Goal: Obtain resource: Obtain resource

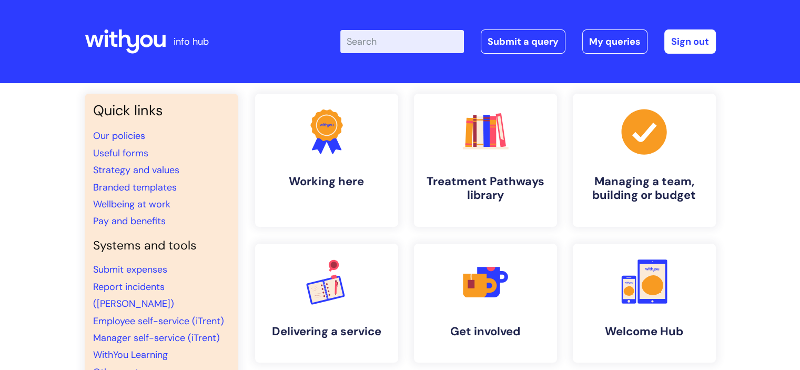
click at [366, 35] on input "Enter your search term here..." at bounding box center [402, 41] width 124 height 23
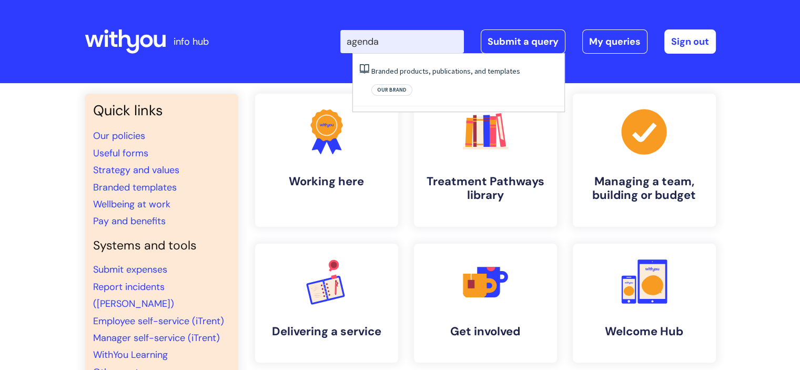
type input "agenda"
click button "Search" at bounding box center [0, 0] width 0 height 0
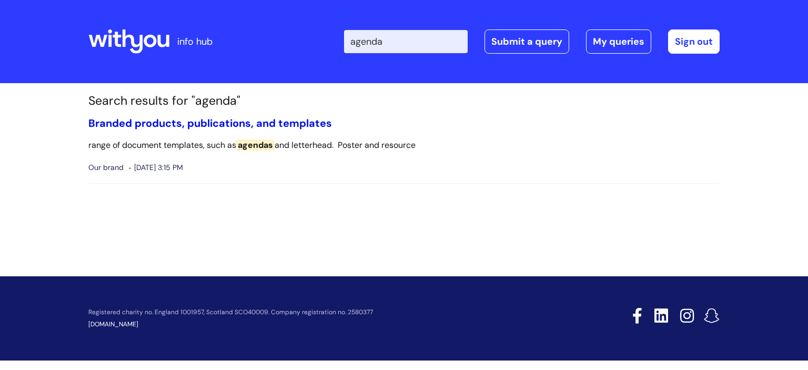
click at [299, 126] on link "Branded products, publications, and templates" at bounding box center [210, 123] width 244 height 14
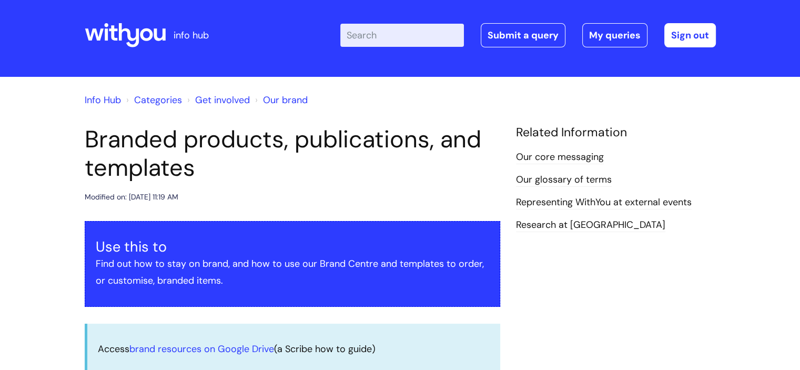
scroll to position [59, 0]
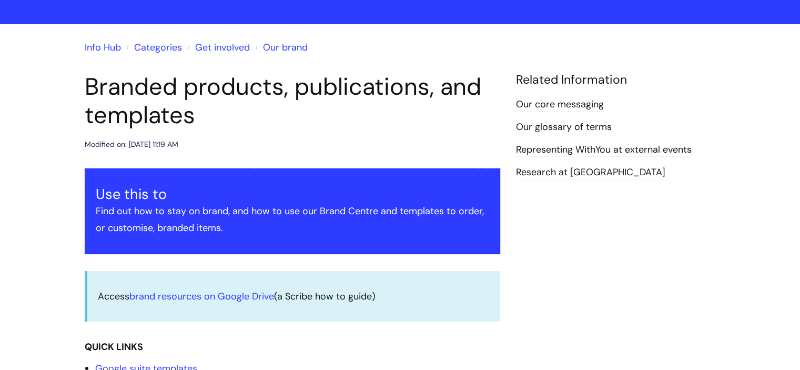
click at [217, 206] on p "Find out how to stay on brand, and how to use our Brand Centre and templates to…" at bounding box center [293, 220] width 394 height 34
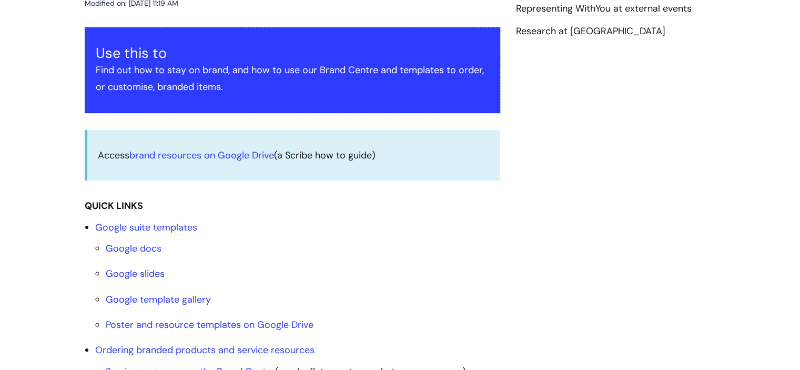
scroll to position [217, 0]
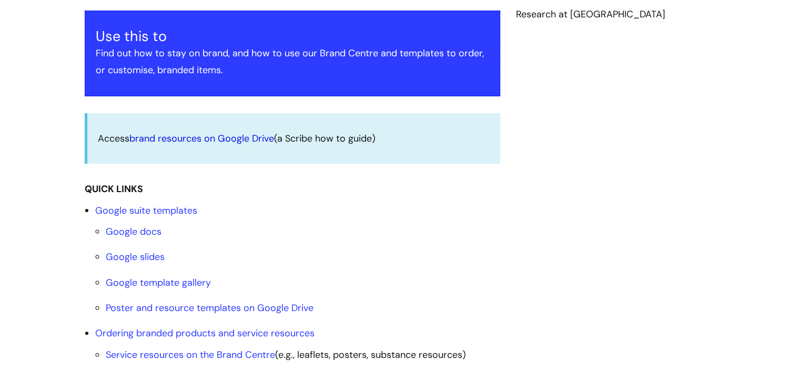
click at [231, 134] on link "brand resources on Google Drive" at bounding box center [201, 138] width 145 height 13
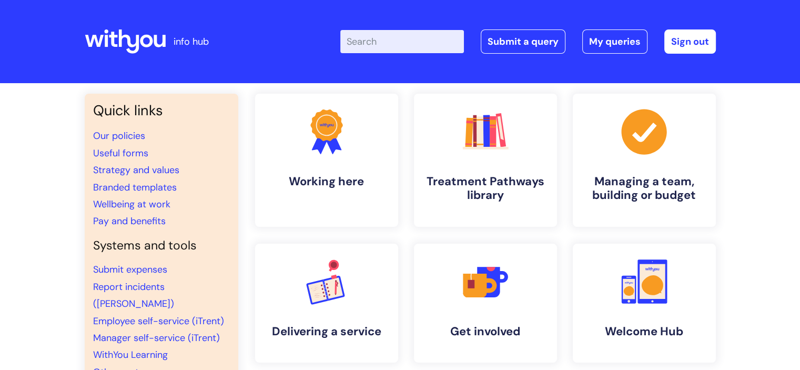
click at [373, 47] on input "Enter your search term here..." at bounding box center [402, 41] width 124 height 23
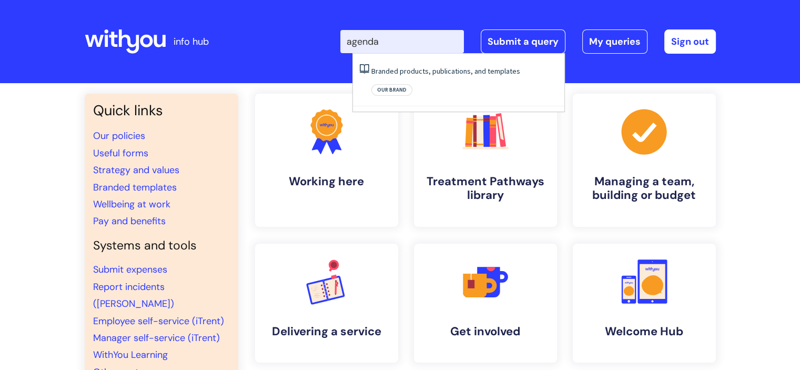
type input "agenda"
click button "Search" at bounding box center [0, 0] width 0 height 0
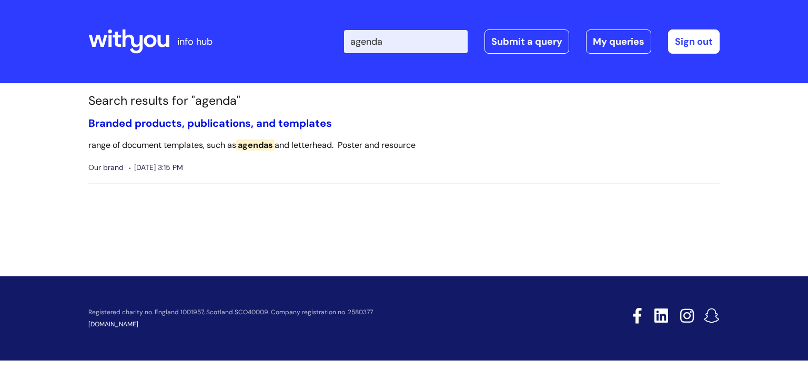
click at [299, 117] on link "Branded products, publications, and templates" at bounding box center [210, 123] width 244 height 14
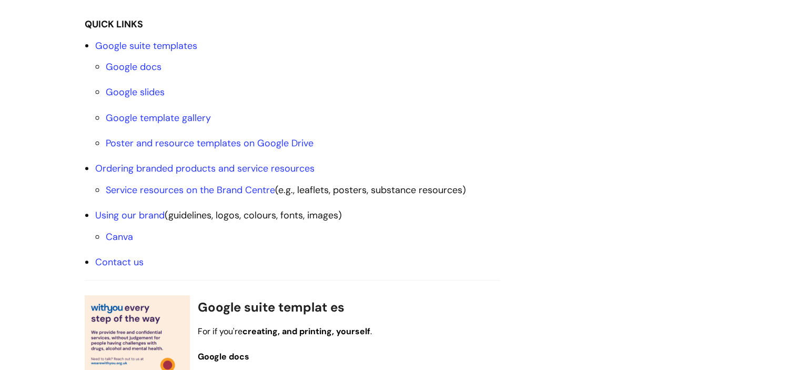
scroll to position [368, 0]
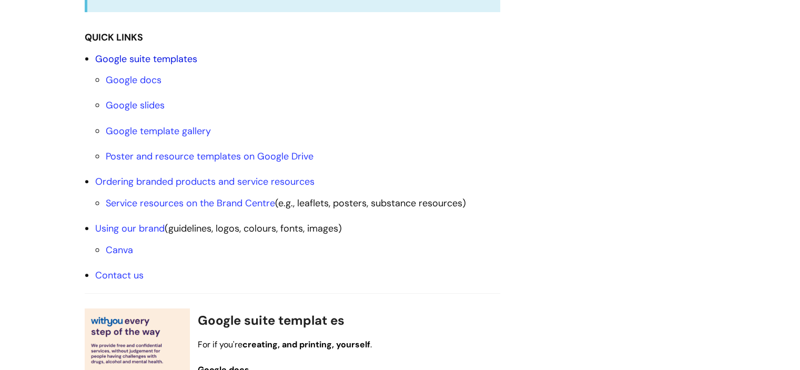
click at [189, 59] on link "Google suite templates" at bounding box center [146, 59] width 102 height 13
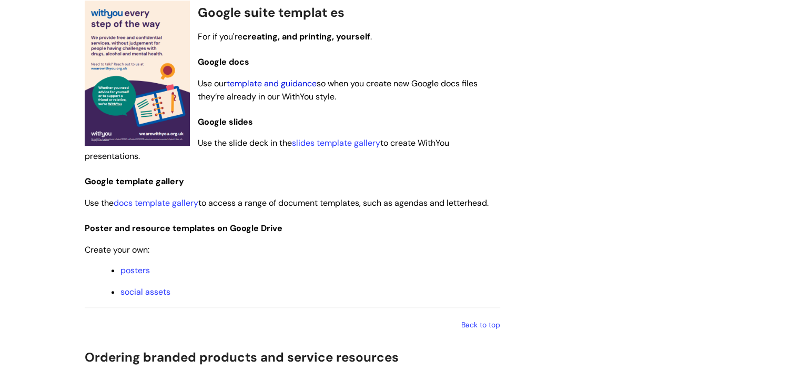
click at [299, 82] on link "template and guidance" at bounding box center [272, 83] width 90 height 11
